Goal: Navigation & Orientation: Find specific page/section

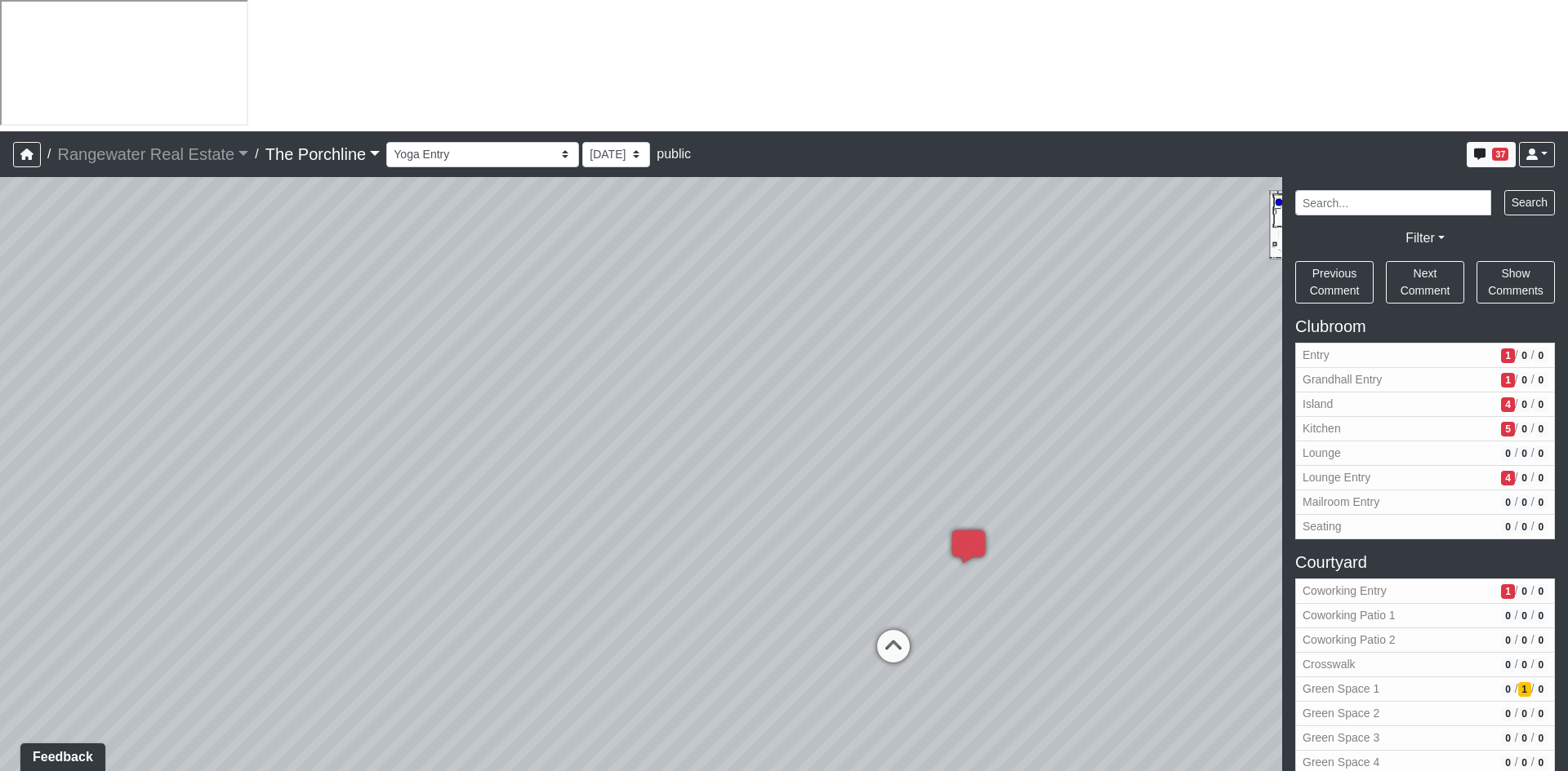
scroll to position [571, 0]
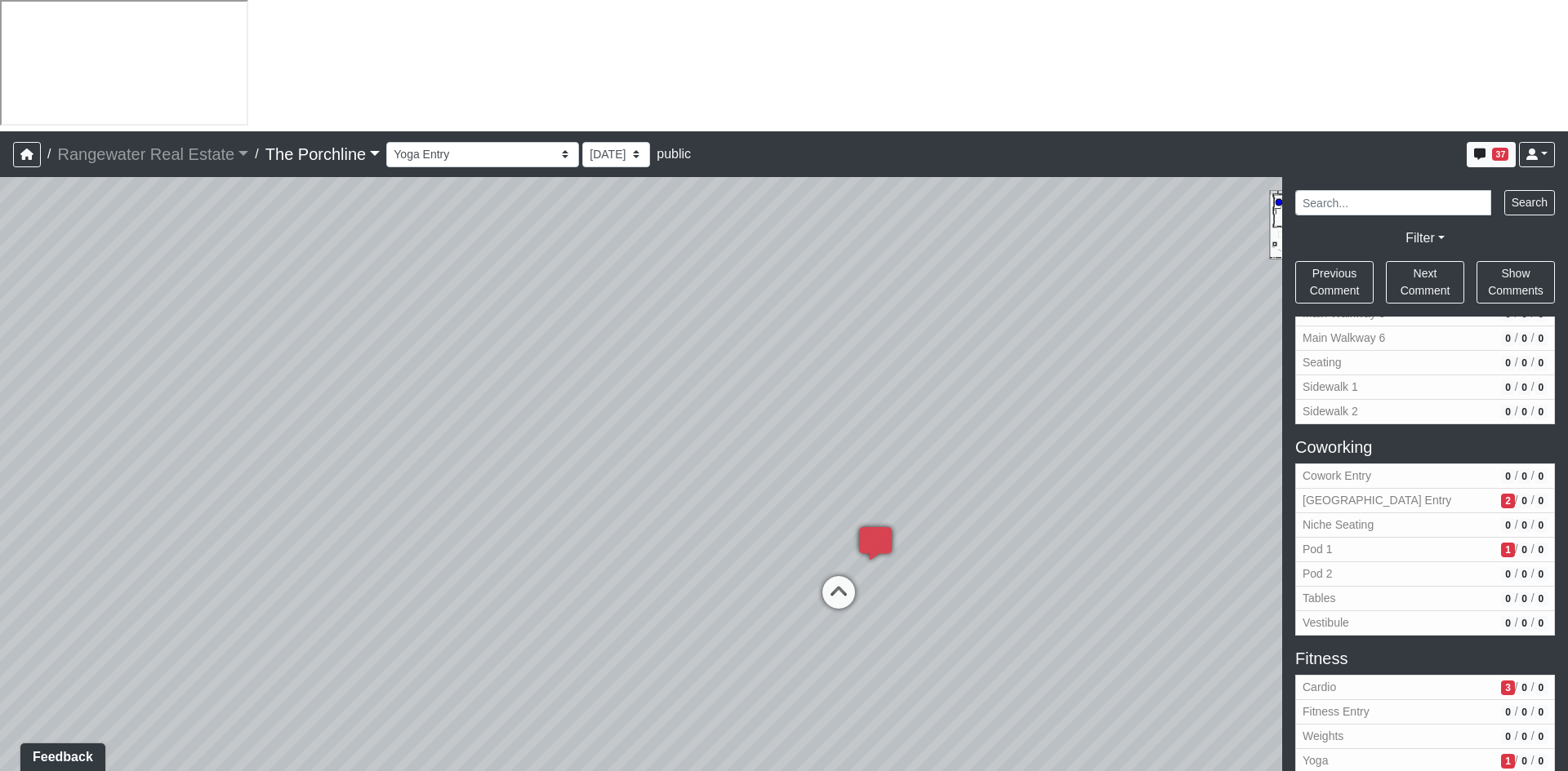
drag, startPoint x: 1141, startPoint y: 423, endPoint x: 540, endPoint y: 341, distance: 606.6
drag, startPoint x: 575, startPoint y: 252, endPoint x: 277, endPoint y: 270, distance: 298.5
click at [265, 269] on div "Loading... Seating Loading... Mailroom Entry Loading... Lounge Entry Loading...…" at bounding box center [784, 539] width 1568 height 725
drag, startPoint x: 817, startPoint y: 296, endPoint x: 416, endPoint y: 397, distance: 413.5
click at [416, 397] on div "Loading... Seating Loading... Mailroom Entry Loading... Lounge Entry Loading...…" at bounding box center [784, 539] width 1568 height 725
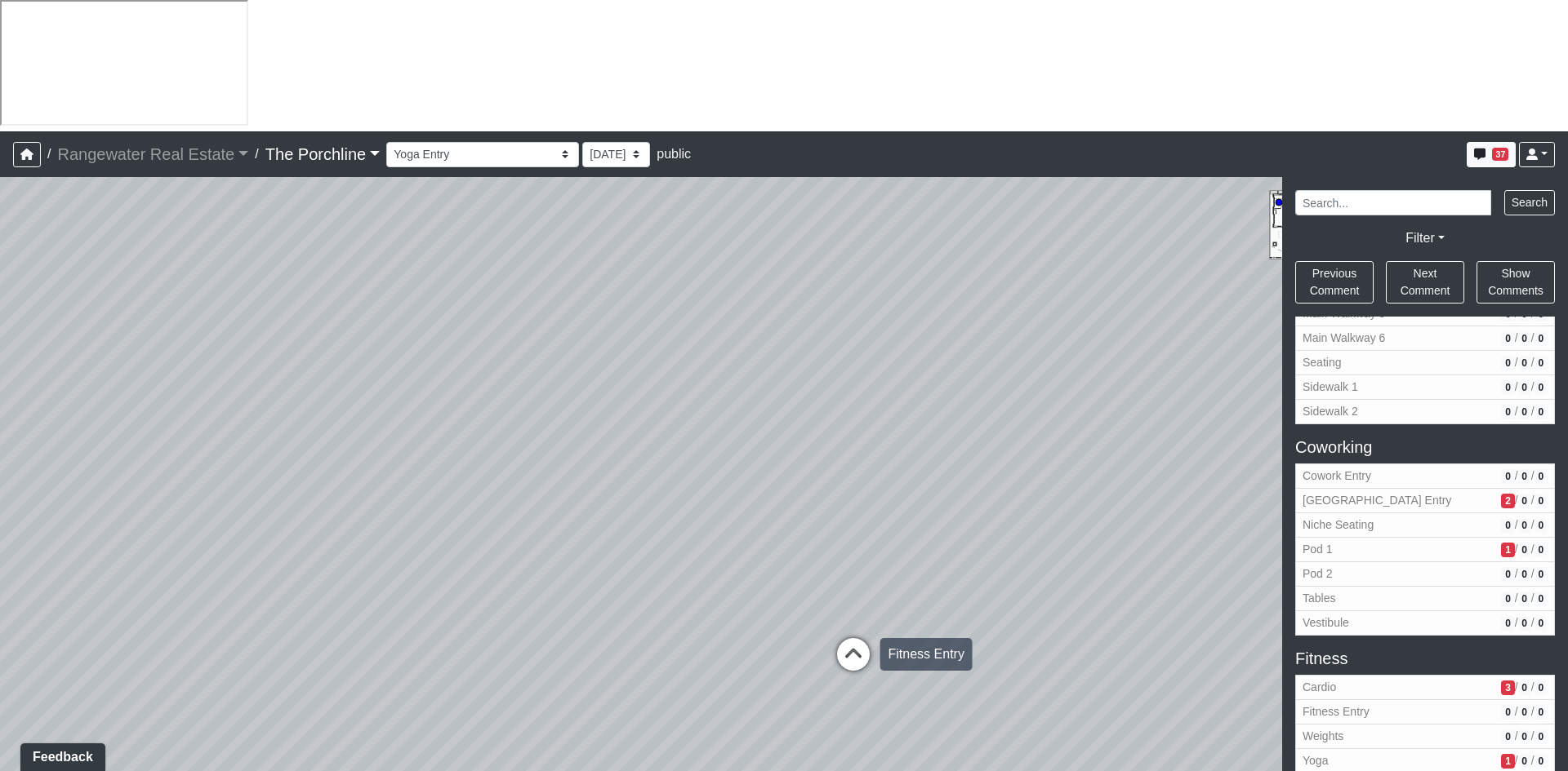
click at [840, 639] on icon at bounding box center [854, 664] width 49 height 49
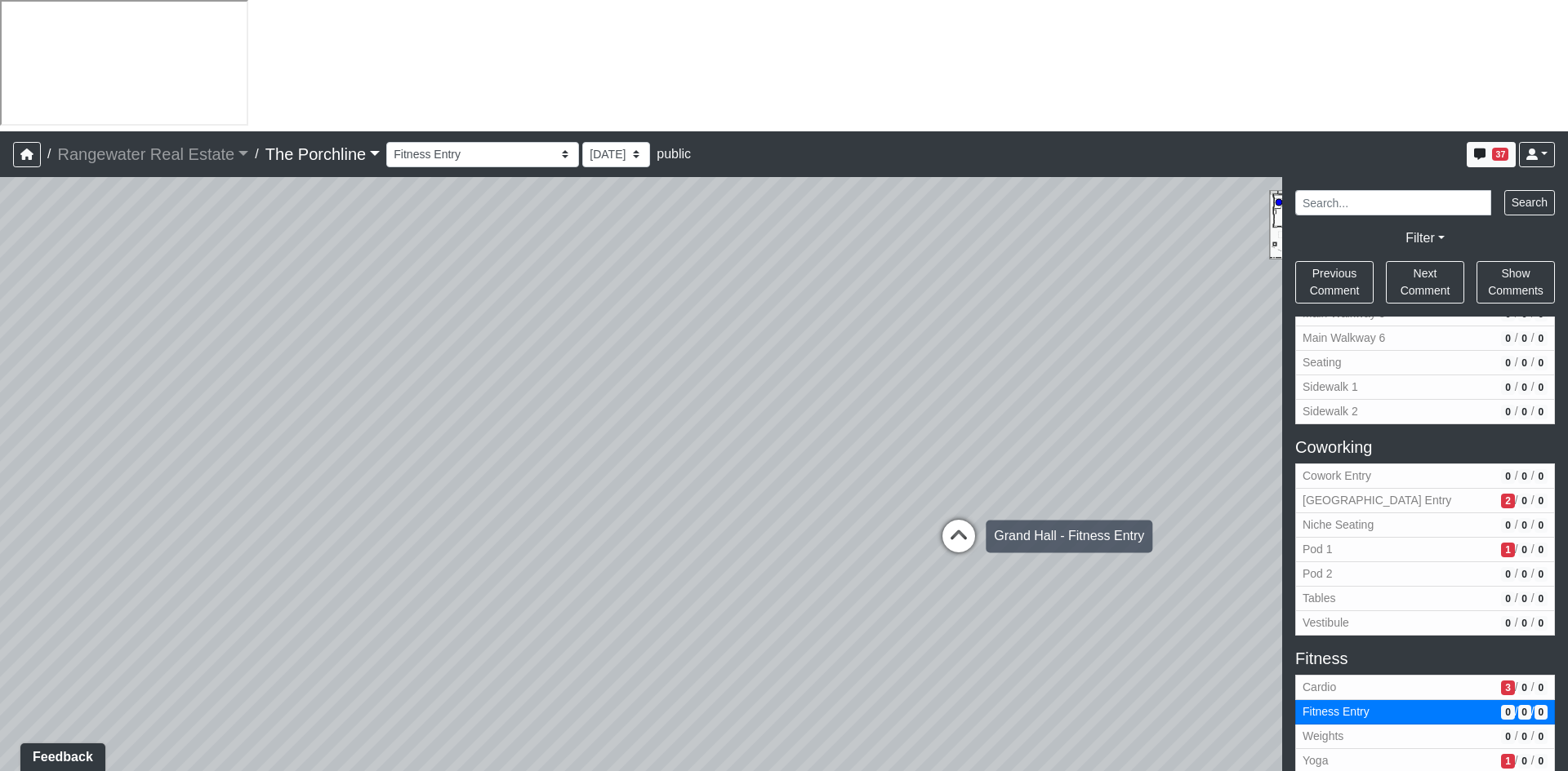
click at [956, 520] on icon at bounding box center [958, 545] width 49 height 49
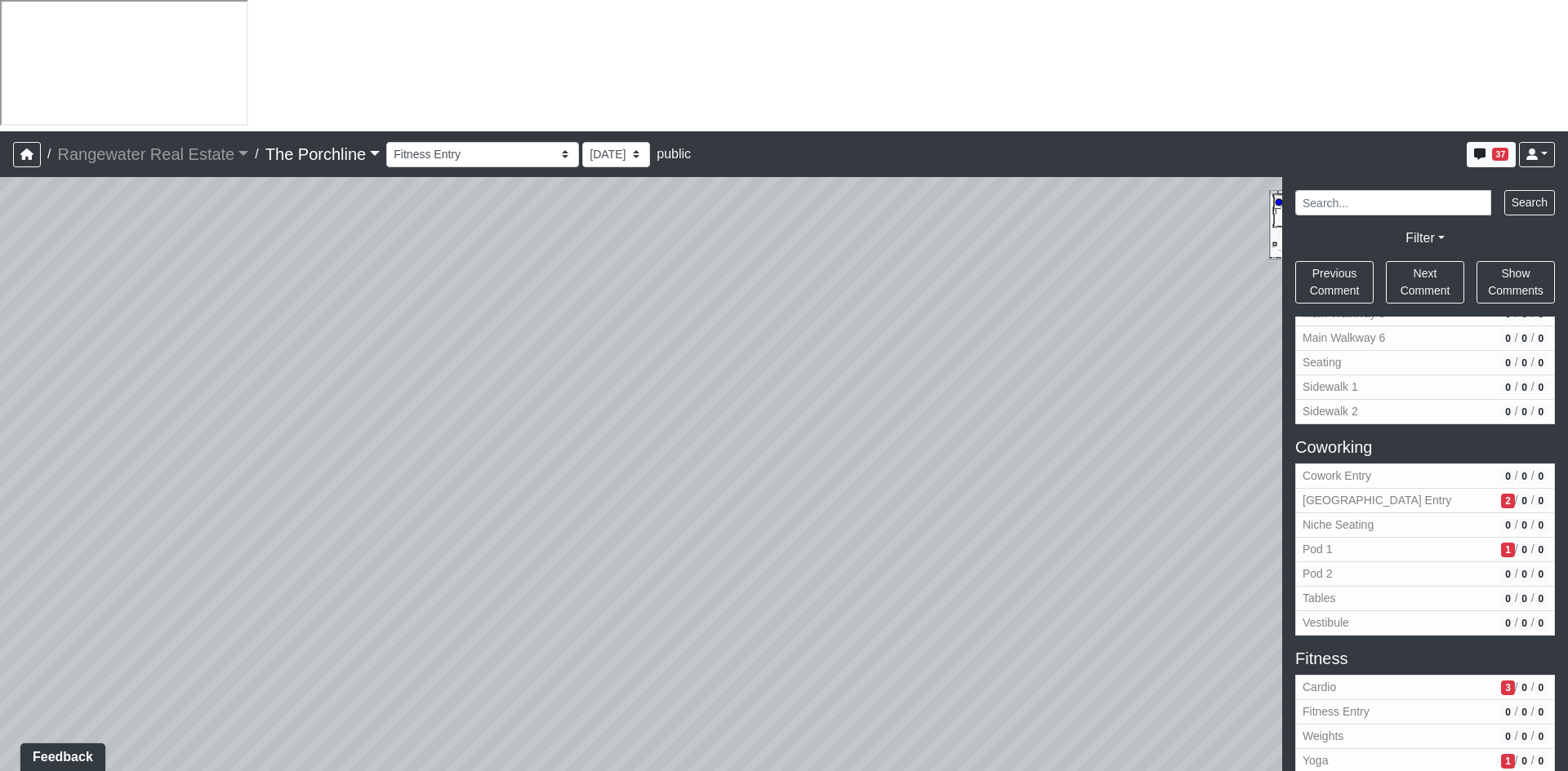
drag, startPoint x: 579, startPoint y: 342, endPoint x: 296, endPoint y: 337, distance: 283.0
click at [299, 337] on div "Loading... Seating Loading... Mailroom Entry Loading... Lounge Entry Loading...…" at bounding box center [784, 539] width 1568 height 725
drag, startPoint x: 894, startPoint y: 333, endPoint x: 433, endPoint y: 415, distance: 468.2
click at [447, 424] on div "Loading... Seating Loading... Mailroom Entry Loading... Lounge Entry Loading...…" at bounding box center [784, 539] width 1568 height 725
drag, startPoint x: 966, startPoint y: 391, endPoint x: 887, endPoint y: 413, distance: 82.0
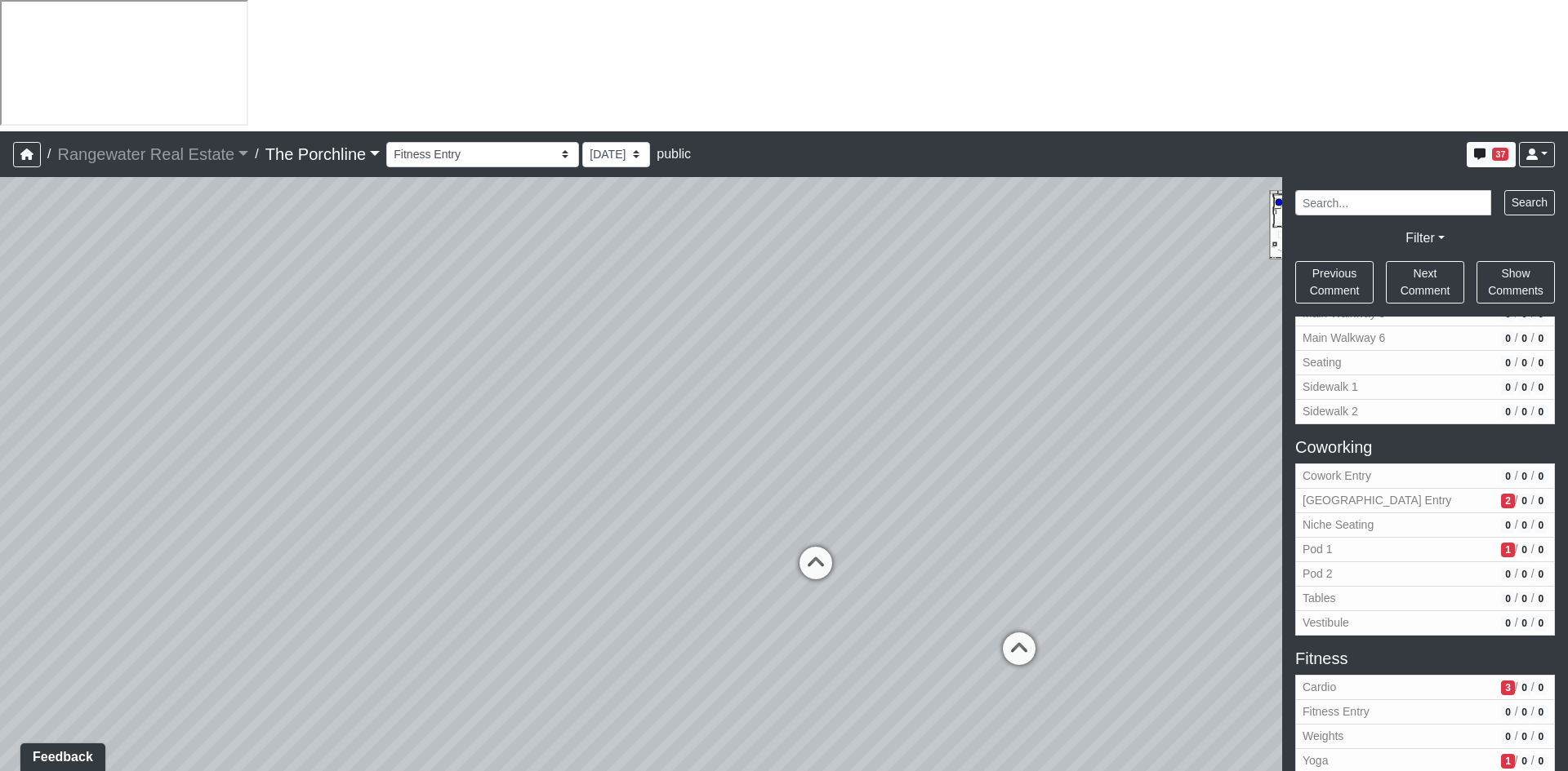
click at [887, 414] on div "Loading... Seating Loading... Mailroom Entry Loading... Lounge Entry Loading...…" at bounding box center [784, 539] width 1568 height 725
click at [957, 649] on icon at bounding box center [961, 674] width 49 height 49
click at [973, 711] on icon at bounding box center [964, 736] width 49 height 49
select select "eJFunuW8Xwi3LdvCUT9Pg7"
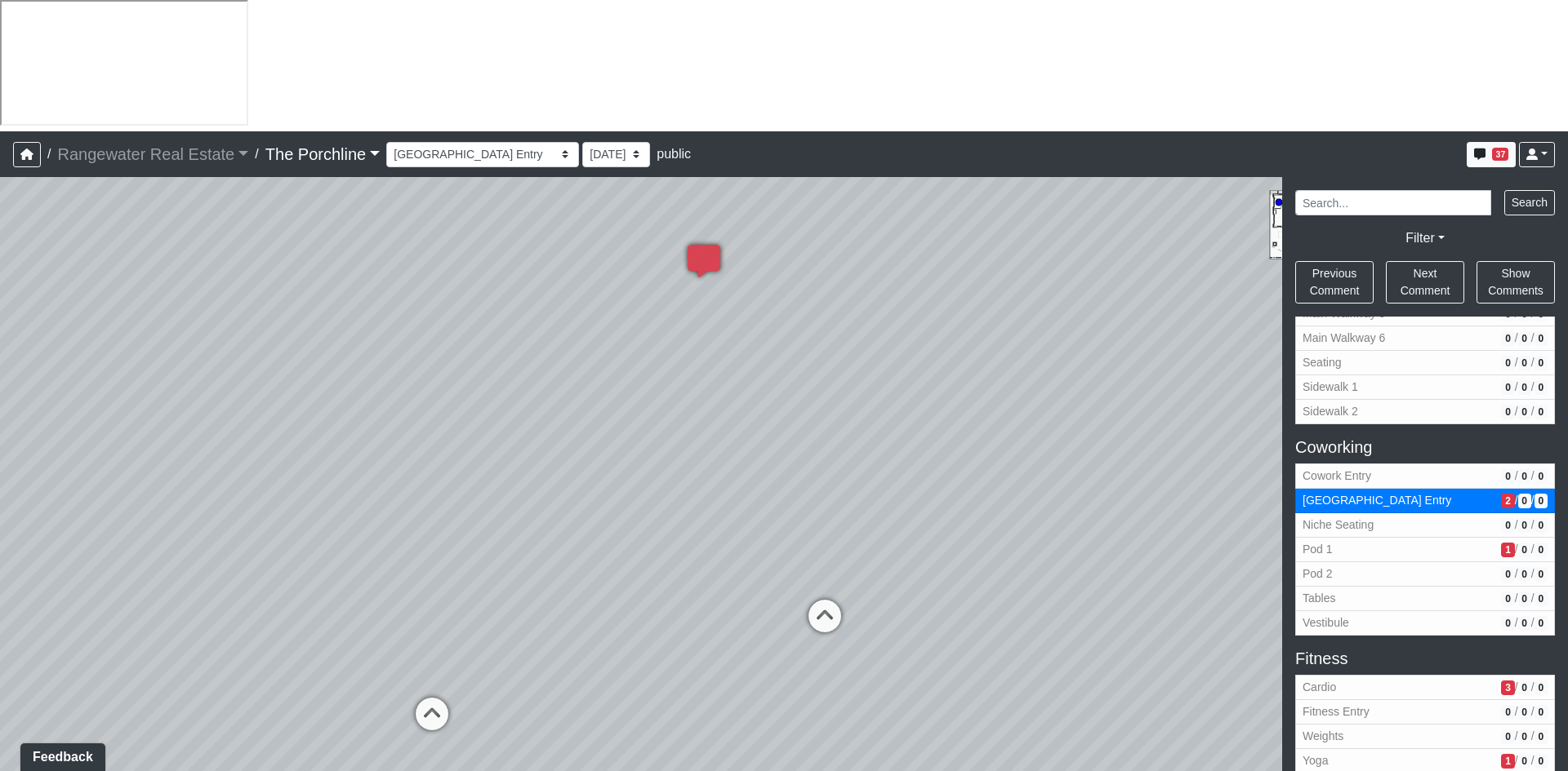
drag, startPoint x: 1147, startPoint y: 457, endPoint x: 483, endPoint y: 357, distance: 671.5
click at [412, 358] on div "Loading... Seating Loading... Mailroom Entry Loading... Lounge Entry Loading...…" at bounding box center [784, 539] width 1568 height 725
drag, startPoint x: 972, startPoint y: 350, endPoint x: 632, endPoint y: 366, distance: 340.4
click at [633, 366] on div "Loading... Seating Loading... Mailroom Entry Loading... Lounge Entry Loading...…" at bounding box center [784, 539] width 1568 height 725
